Goal: Information Seeking & Learning: Learn about a topic

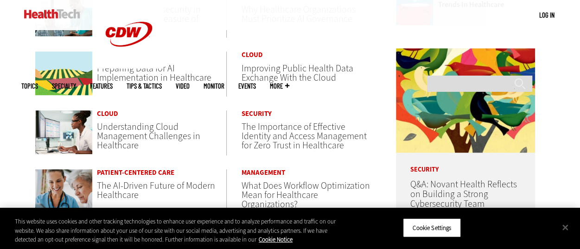
click at [120, 74] on span "Preparing Data for AI Implementation in Healthcare" at bounding box center [154, 73] width 115 height 22
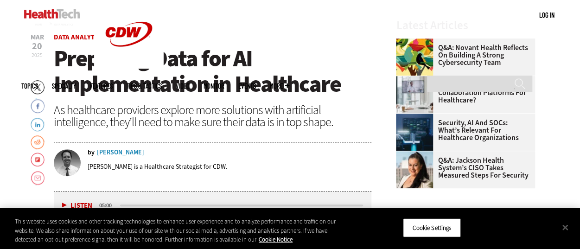
scroll to position [287, 0]
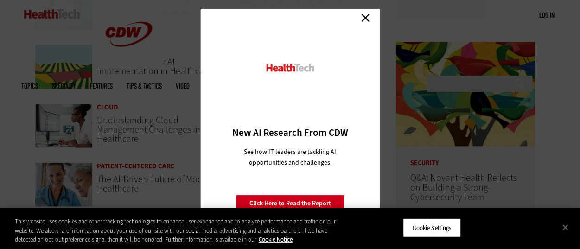
scroll to position [446, 0]
click at [363, 15] on link "Close" at bounding box center [366, 18] width 14 height 14
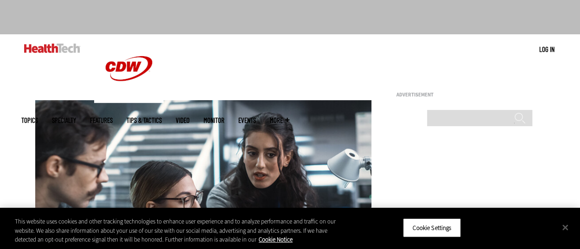
scroll to position [0, 0]
